Goal: Navigation & Orientation: Find specific page/section

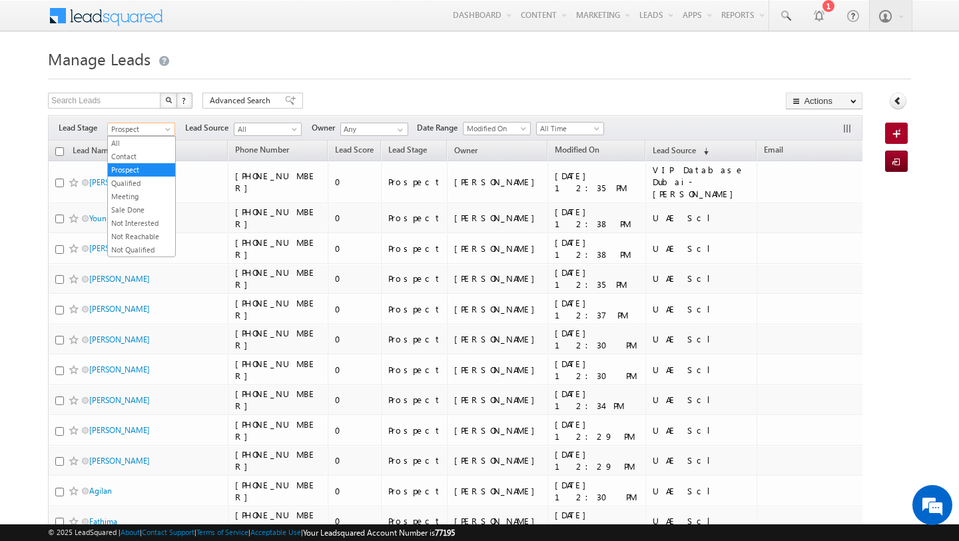
click at [294, 67] on h1 "Manage Leads" at bounding box center [479, 58] width 863 height 26
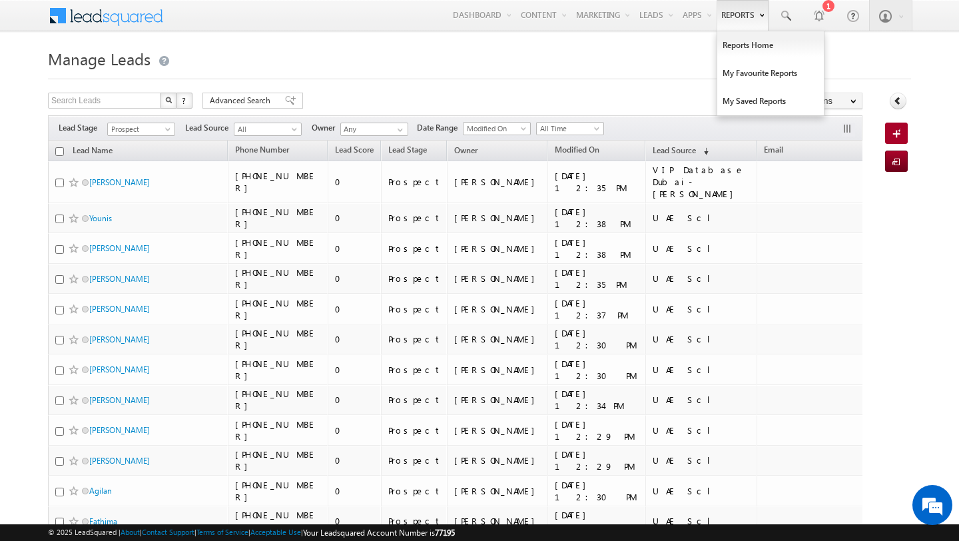
click at [734, 17] on link "Reports" at bounding box center [742, 15] width 52 height 31
click at [740, 41] on link "Reports Home" at bounding box center [770, 45] width 107 height 28
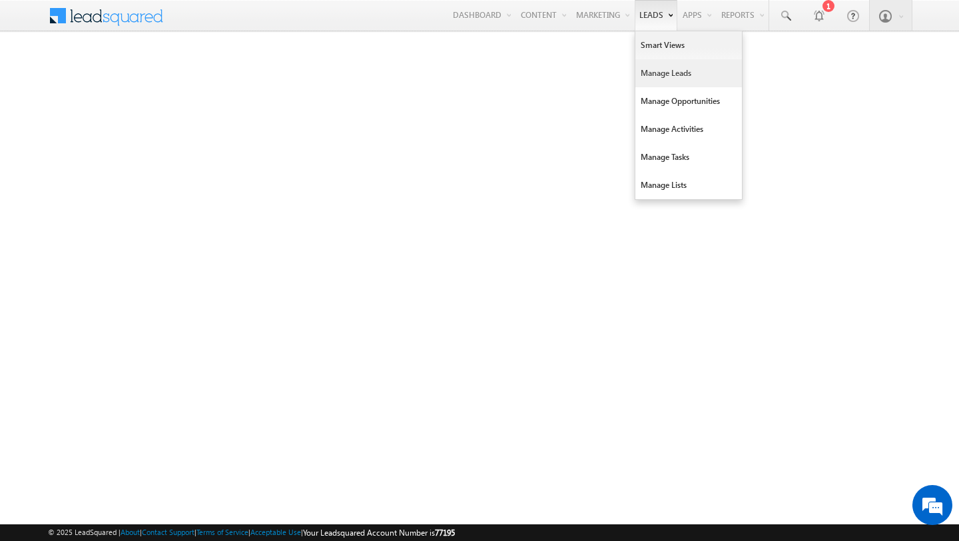
click at [654, 75] on link "Manage Leads" at bounding box center [688, 73] width 107 height 28
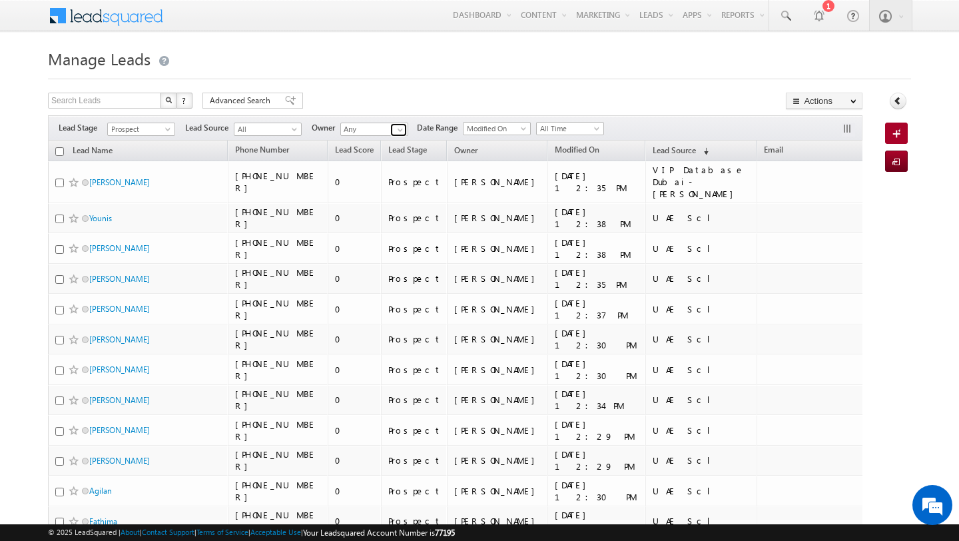
click at [403, 126] on span at bounding box center [400, 129] width 11 height 11
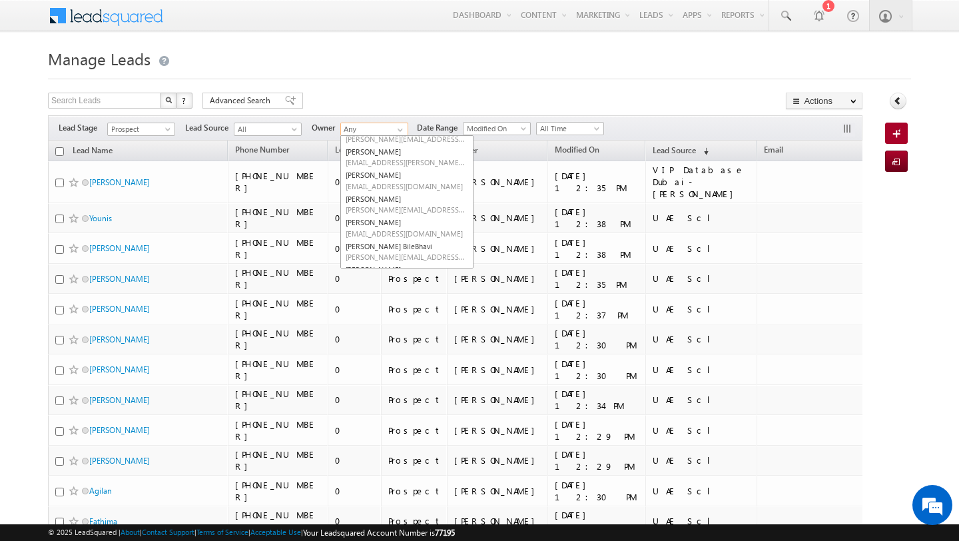
scroll to position [184, 0]
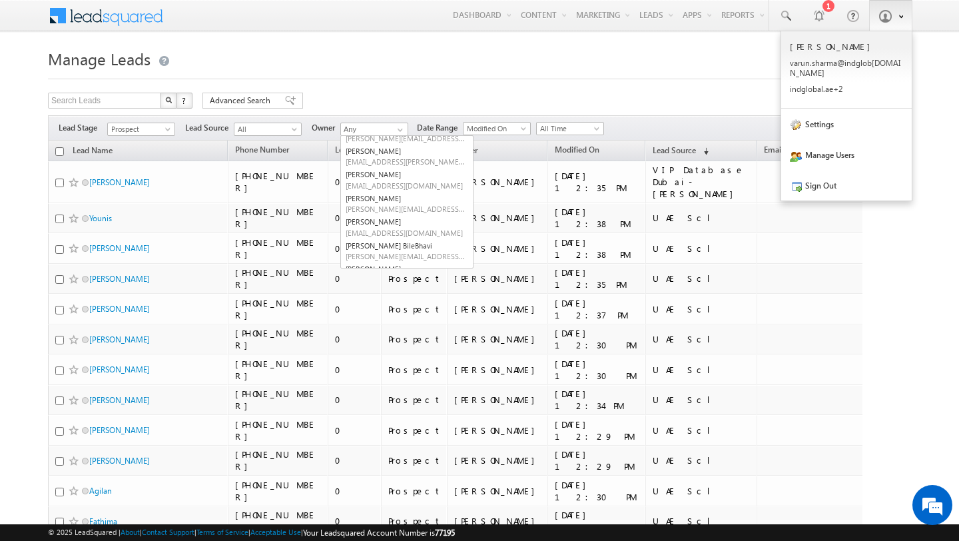
click at [887, 11] on span at bounding box center [884, 15] width 13 height 13
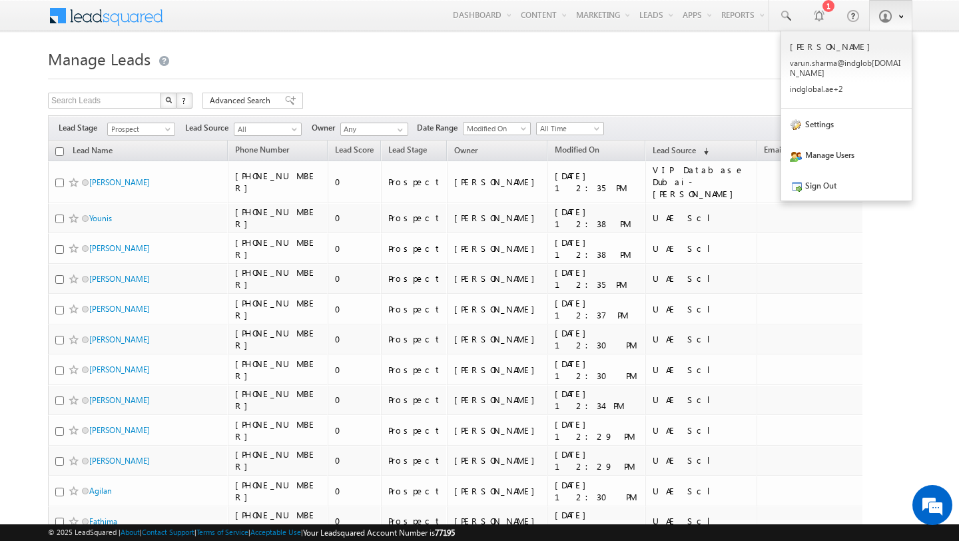
click at [878, 17] on span at bounding box center [884, 15] width 13 height 13
click at [812, 175] on link "Sign Out" at bounding box center [846, 185] width 130 height 31
